Goal: Task Accomplishment & Management: Manage account settings

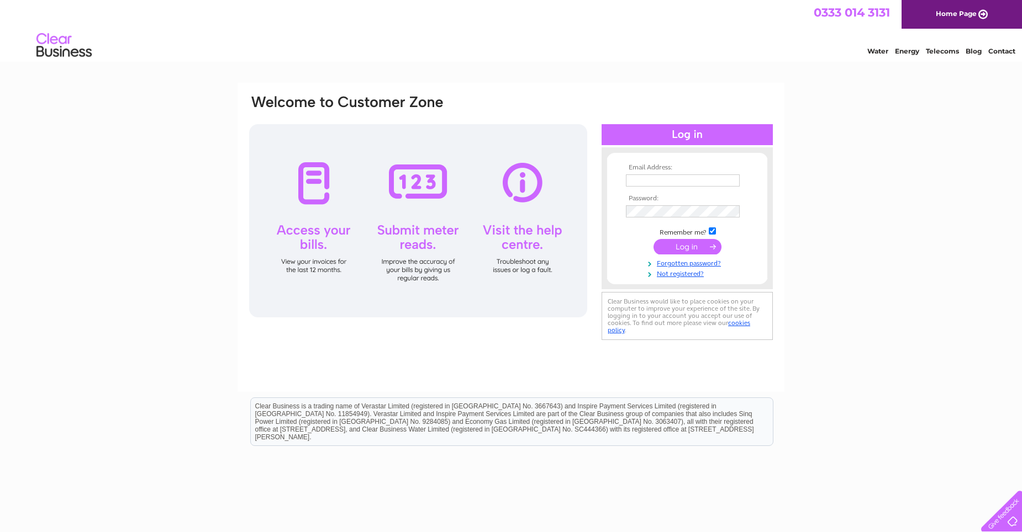
click at [651, 186] on input "text" at bounding box center [683, 181] width 114 height 12
type input "SPIRAC@SPIRACPHYSIO.CO.UK"
click at [653, 240] on input "submit" at bounding box center [687, 247] width 68 height 15
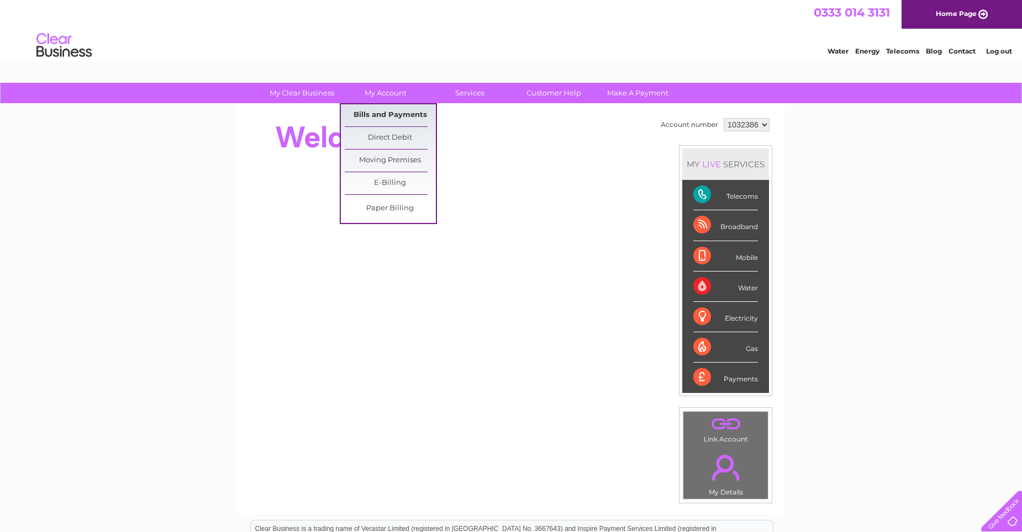
click at [383, 112] on link "Bills and Payments" at bounding box center [390, 115] width 91 height 22
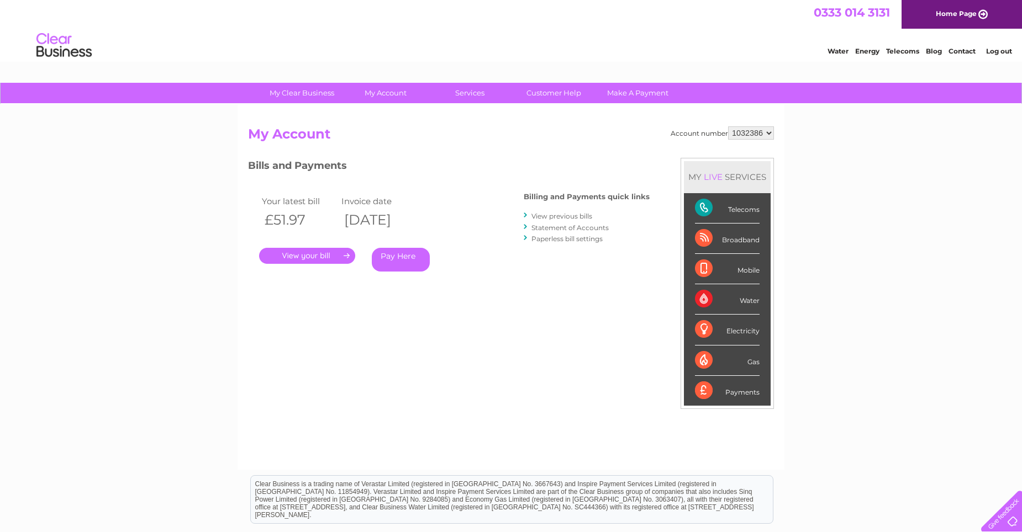
click at [308, 256] on link "." at bounding box center [307, 256] width 96 height 16
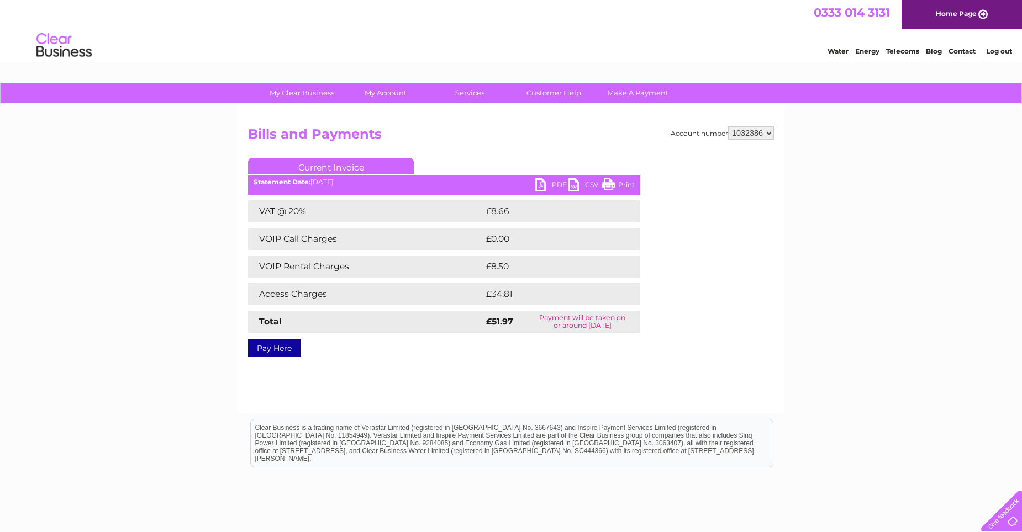
click at [554, 186] on link "PDF" at bounding box center [551, 186] width 33 height 16
